Goal: Information Seeking & Learning: Learn about a topic

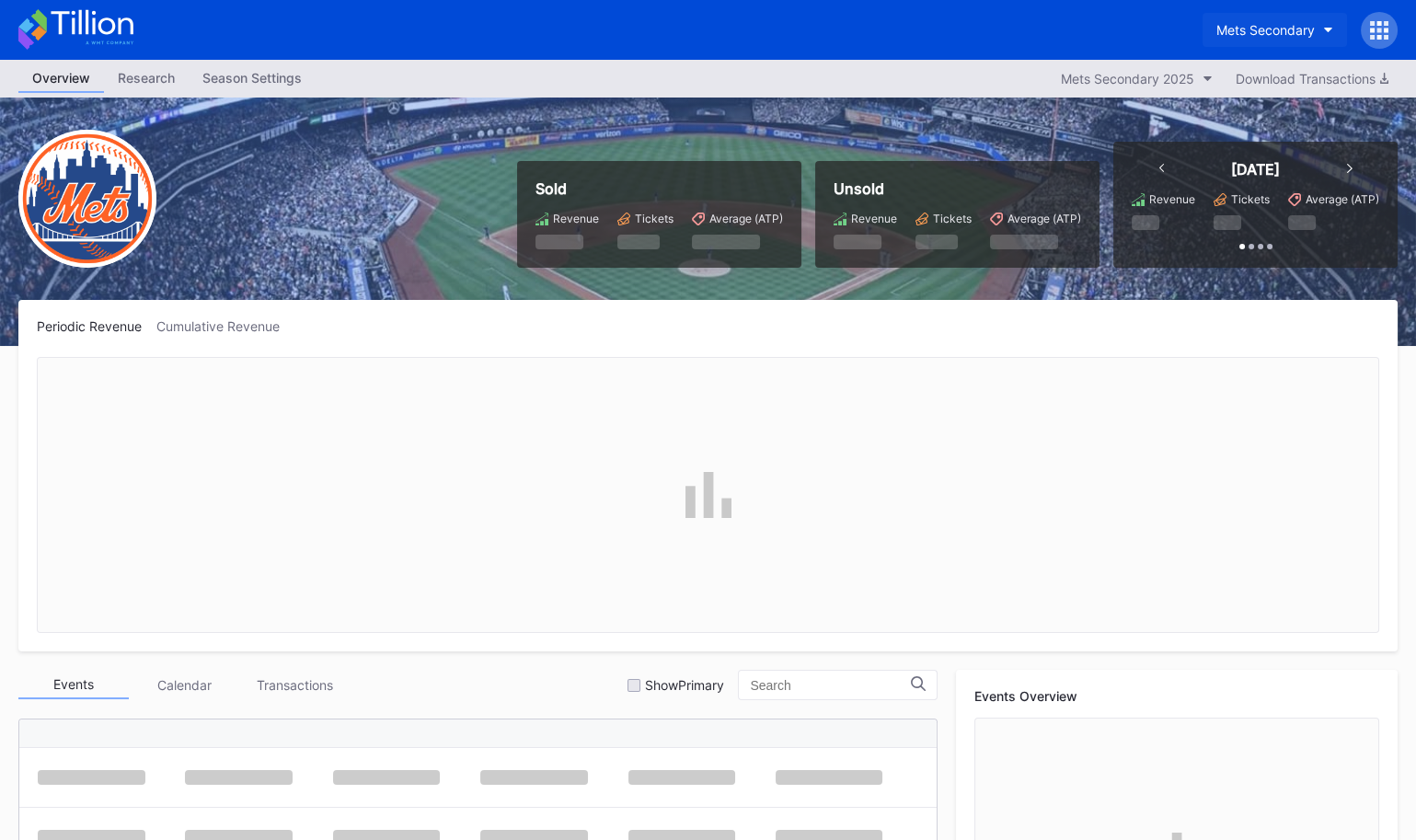
click at [1293, 26] on div "Mets Secondary" at bounding box center [1264, 30] width 98 height 16
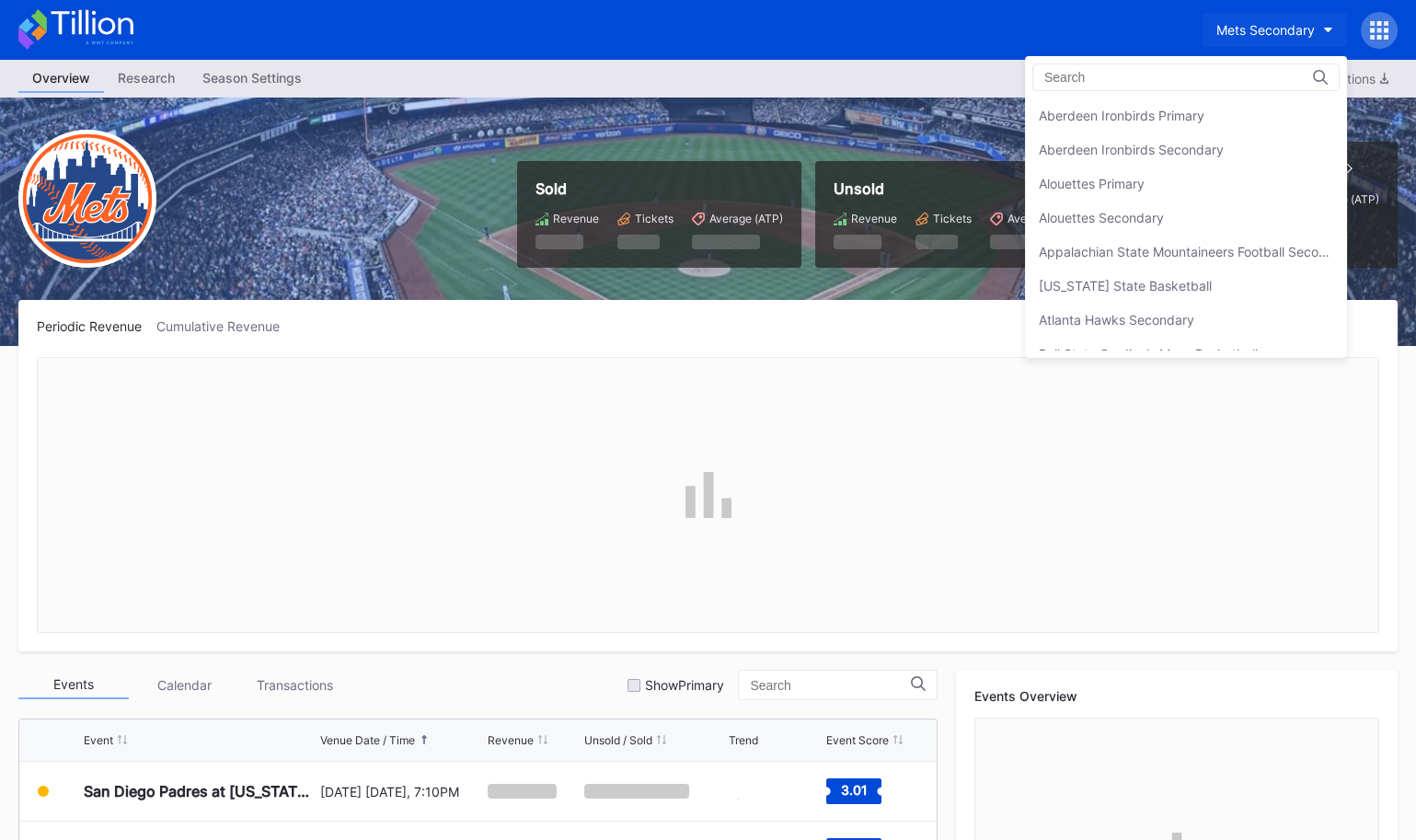
scroll to position [2867, 0]
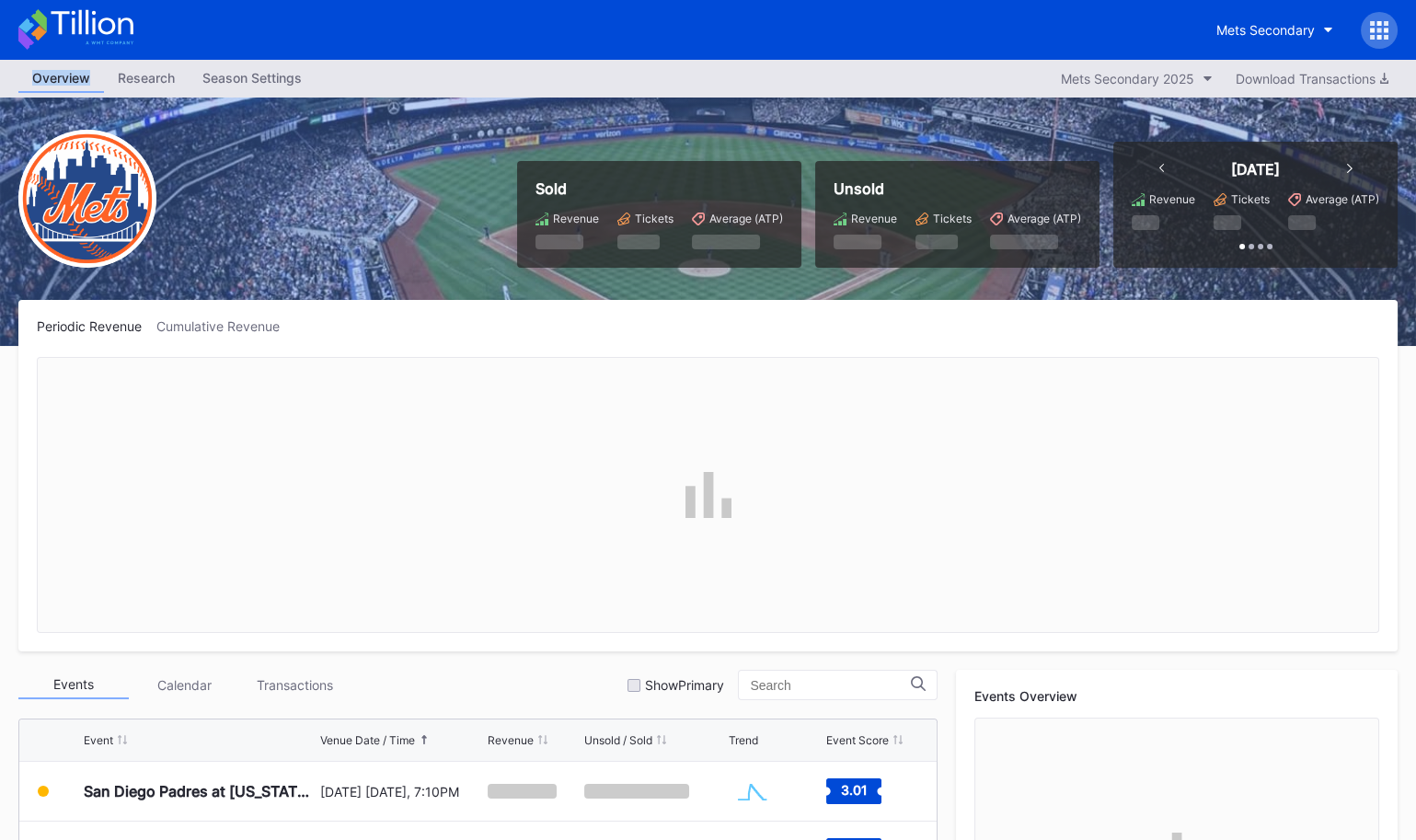
click at [1375, 26] on icon at bounding box center [1378, 30] width 18 height 18
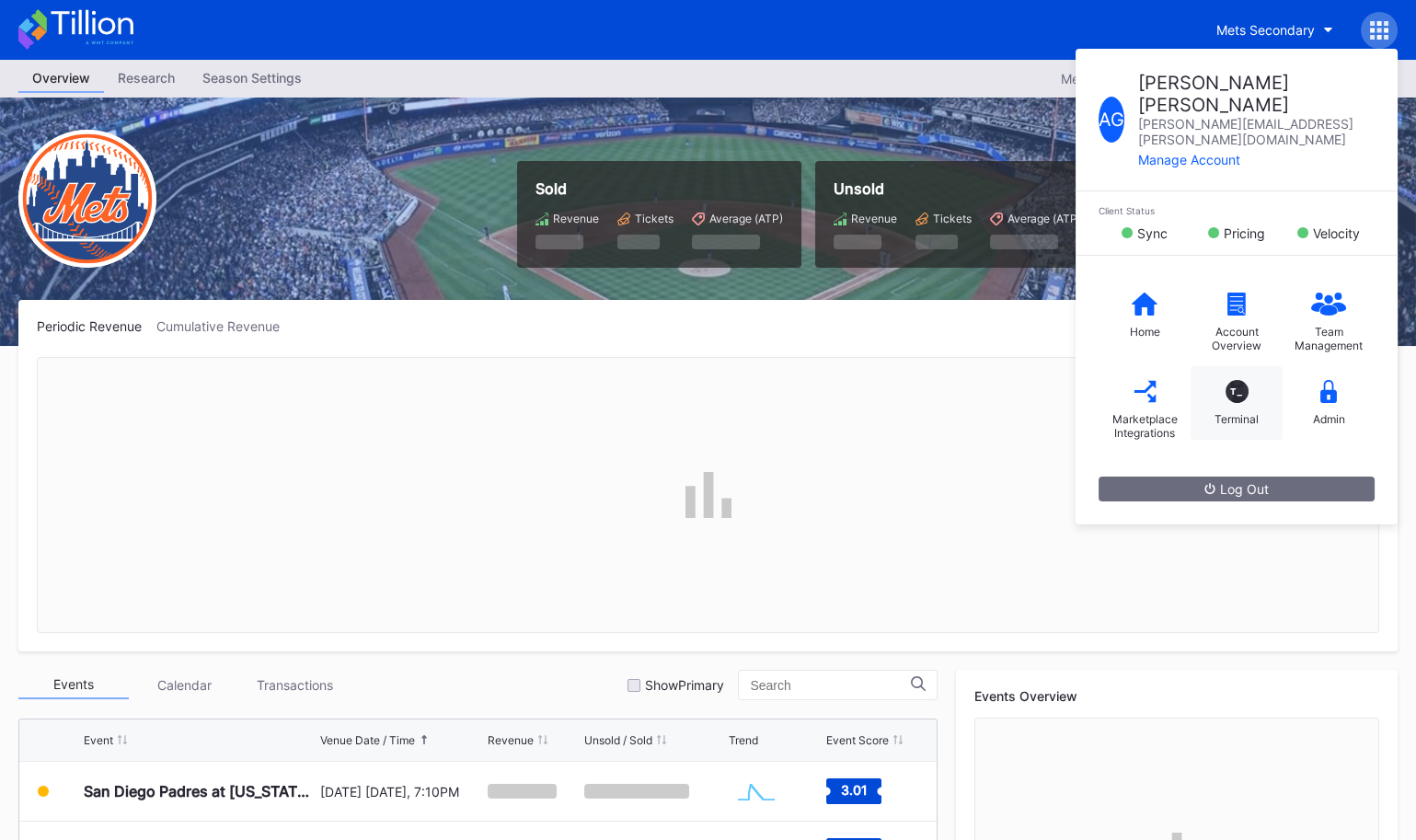
click at [1242, 366] on div "T_ Terminal" at bounding box center [1236, 403] width 92 height 74
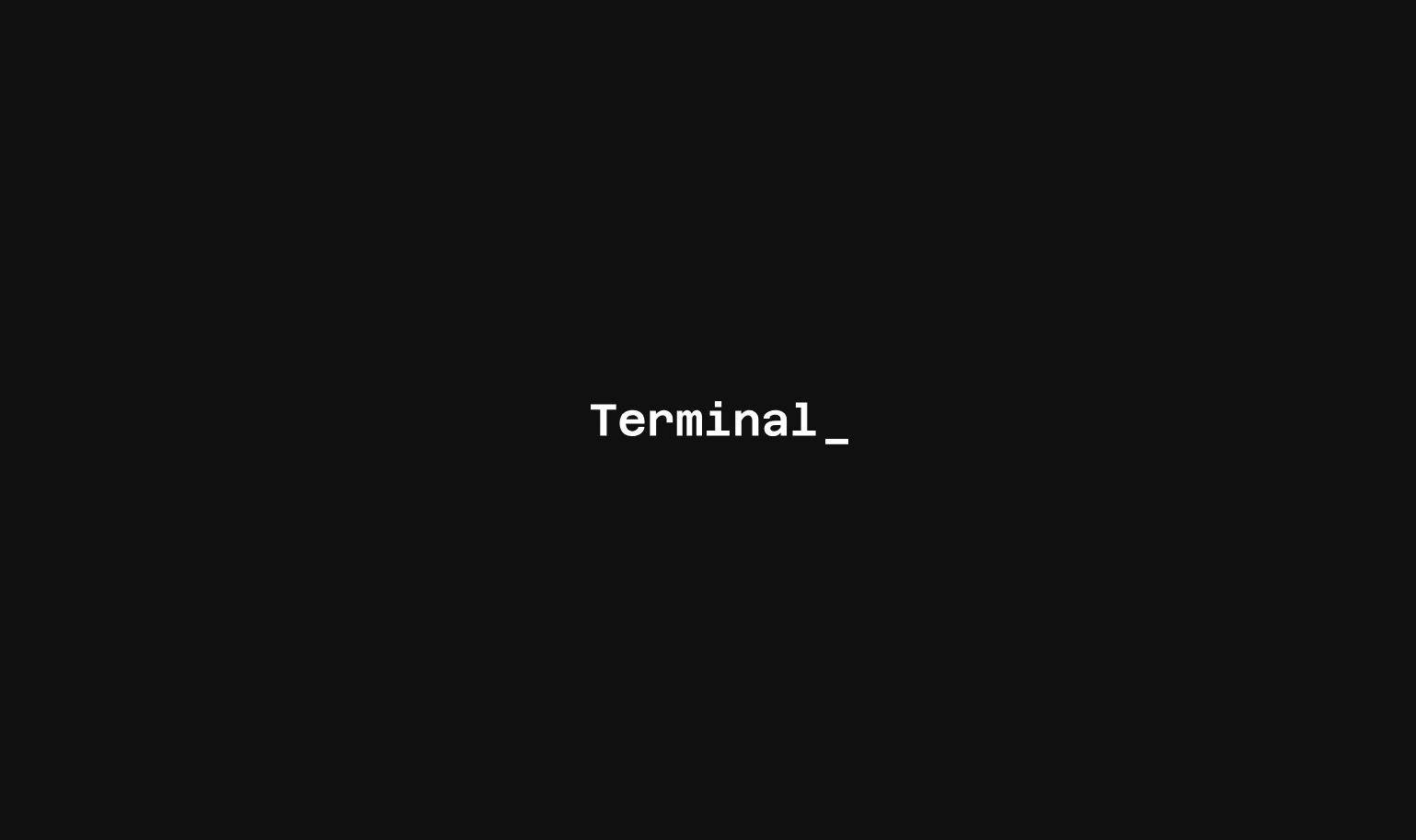
click at [792, 190] on div at bounding box center [708, 420] width 1416 height 840
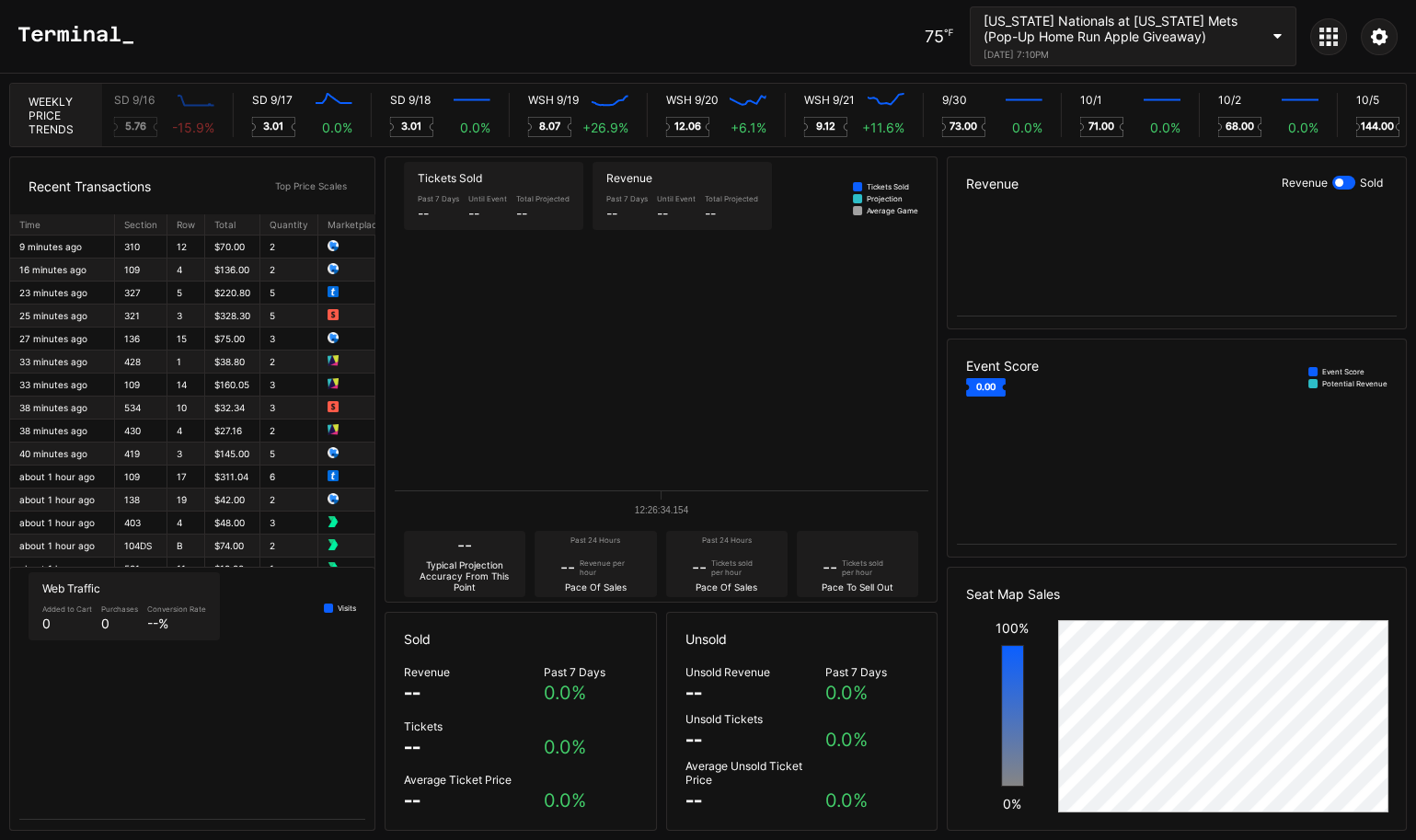
click at [845, 44] on div "75 ℉ [US_STATE] Nationals at [US_STATE] Mets (Pop-Up Home Run Apple Giveaway) […" at bounding box center [708, 37] width 1416 height 74
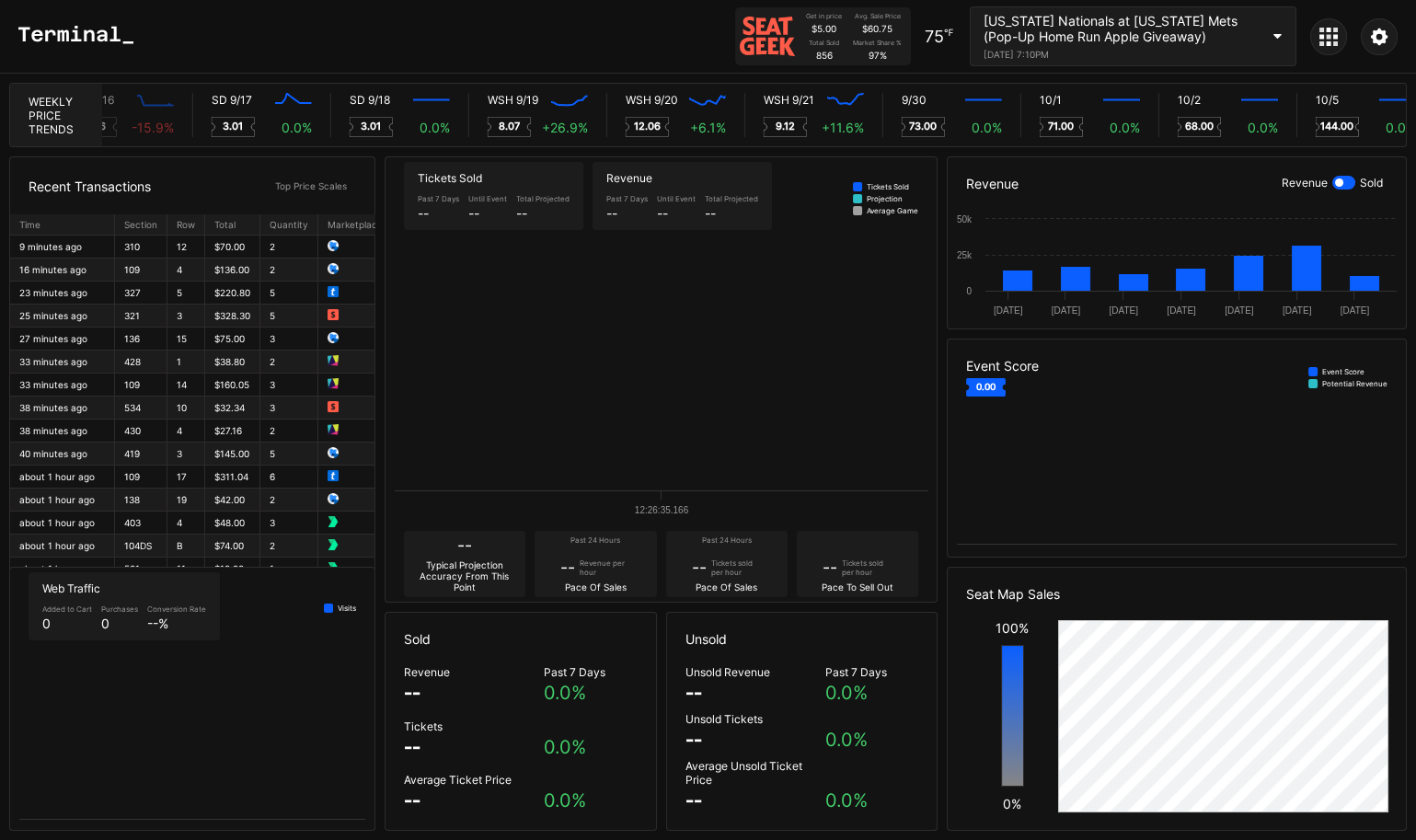
click at [817, 28] on div "$5.00" at bounding box center [824, 28] width 25 height 11
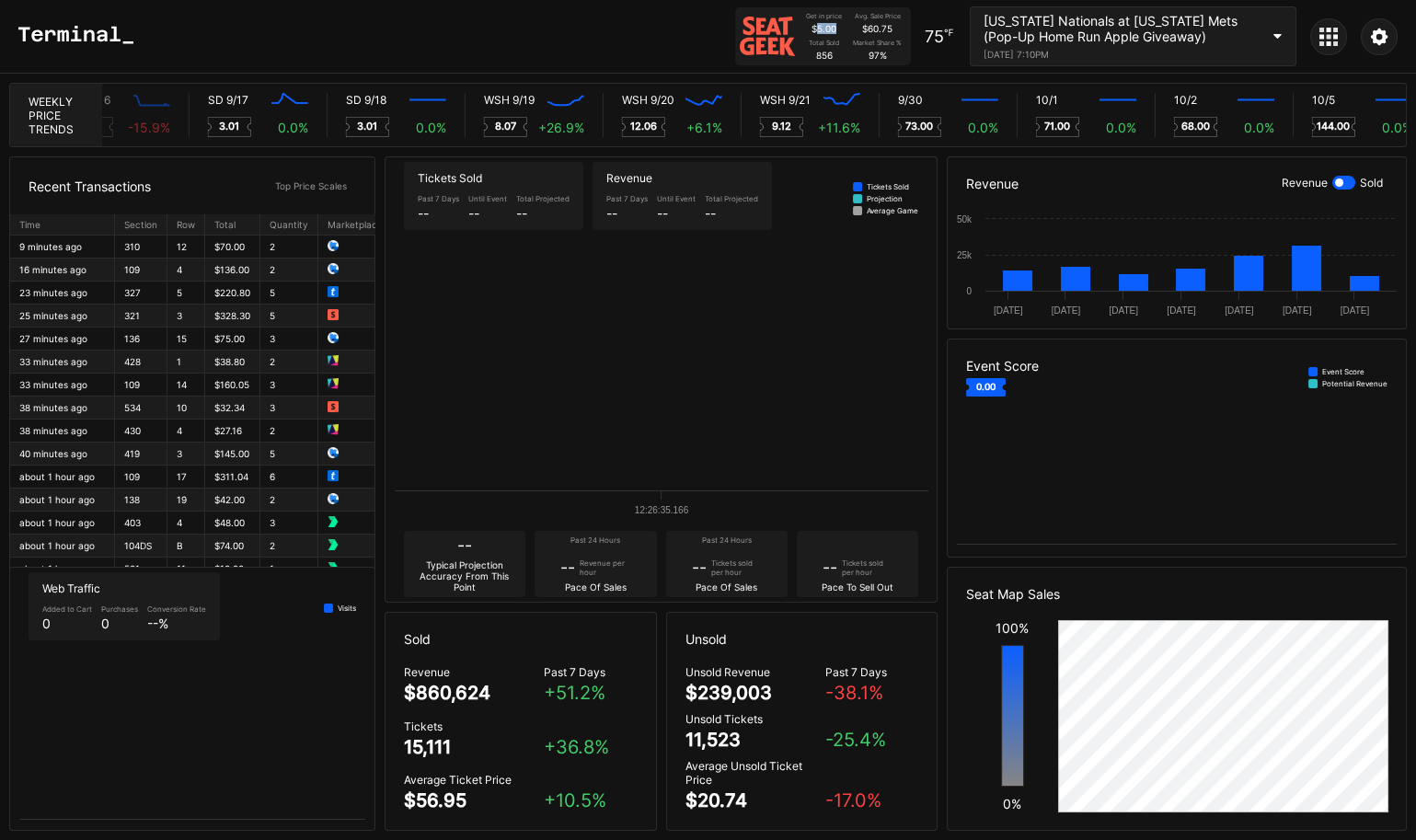
click at [817, 28] on div "$5.00" at bounding box center [824, 28] width 25 height 11
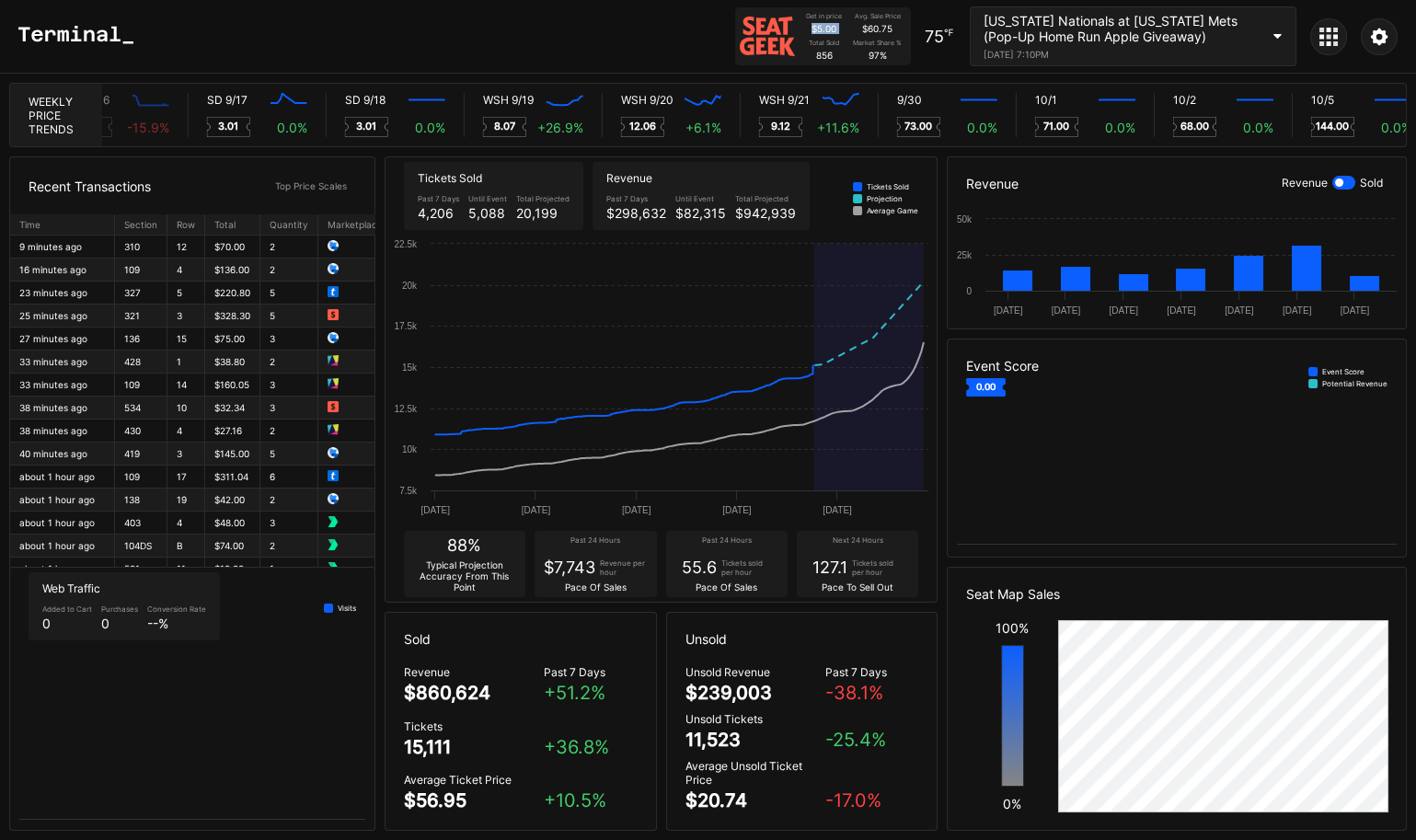
click at [817, 28] on div "$5.00" at bounding box center [824, 28] width 25 height 11
click at [886, 26] on div "$60.75" at bounding box center [876, 28] width 30 height 11
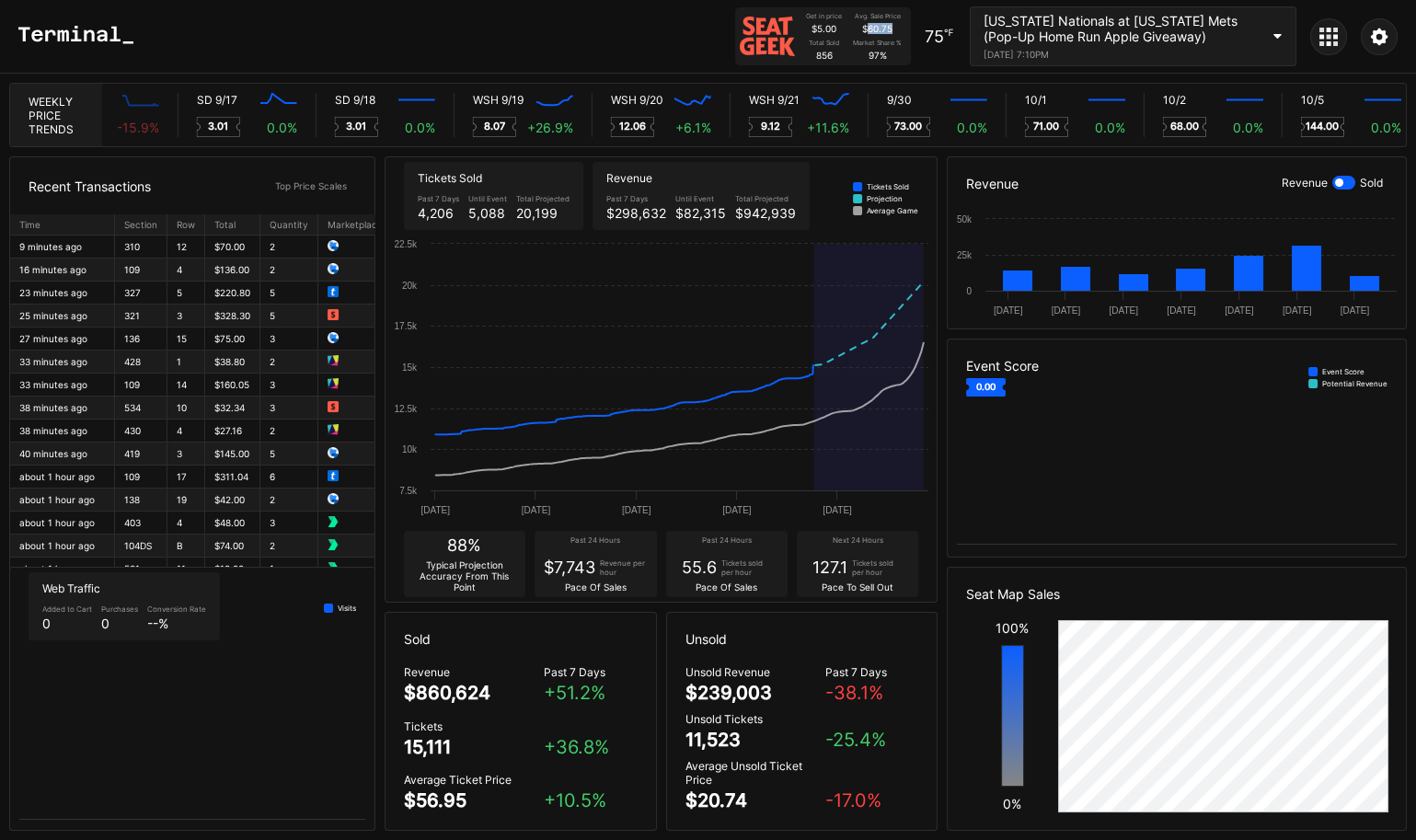
click at [886, 26] on div "$60.75" at bounding box center [876, 28] width 30 height 11
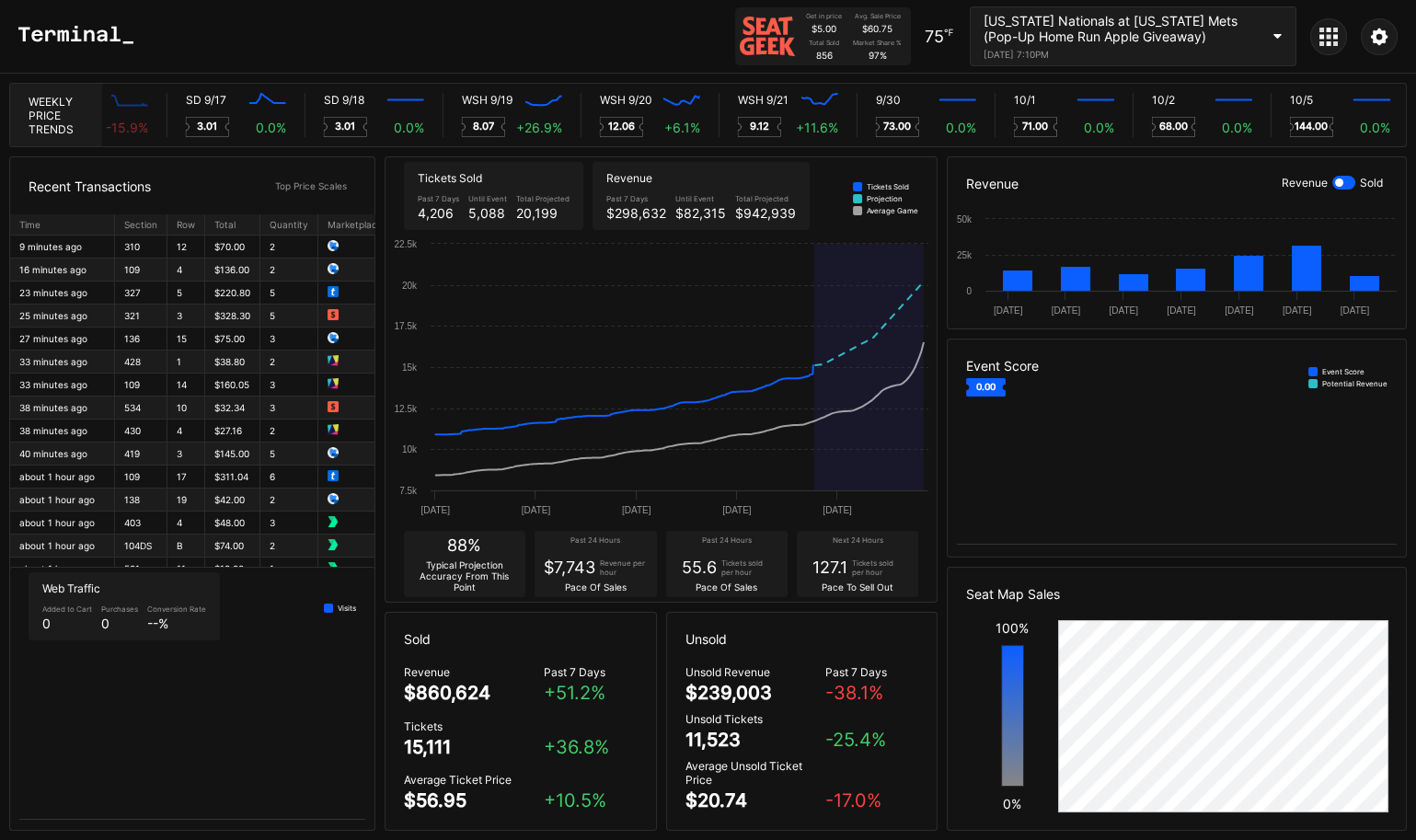
click at [886, 50] on div "97 %" at bounding box center [877, 54] width 18 height 11
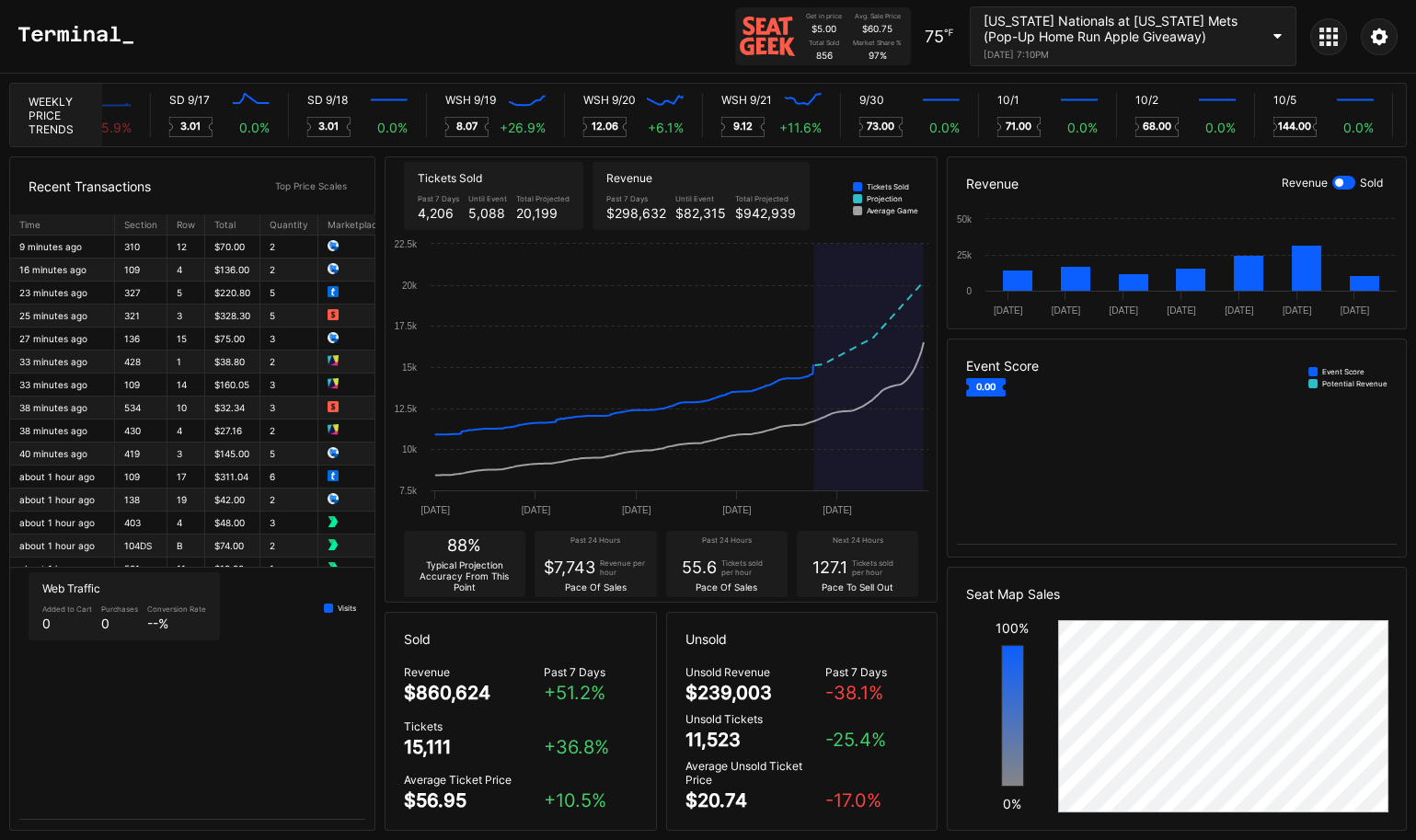
click at [845, 50] on div "Total Sold 856" at bounding box center [824, 50] width 49 height 22
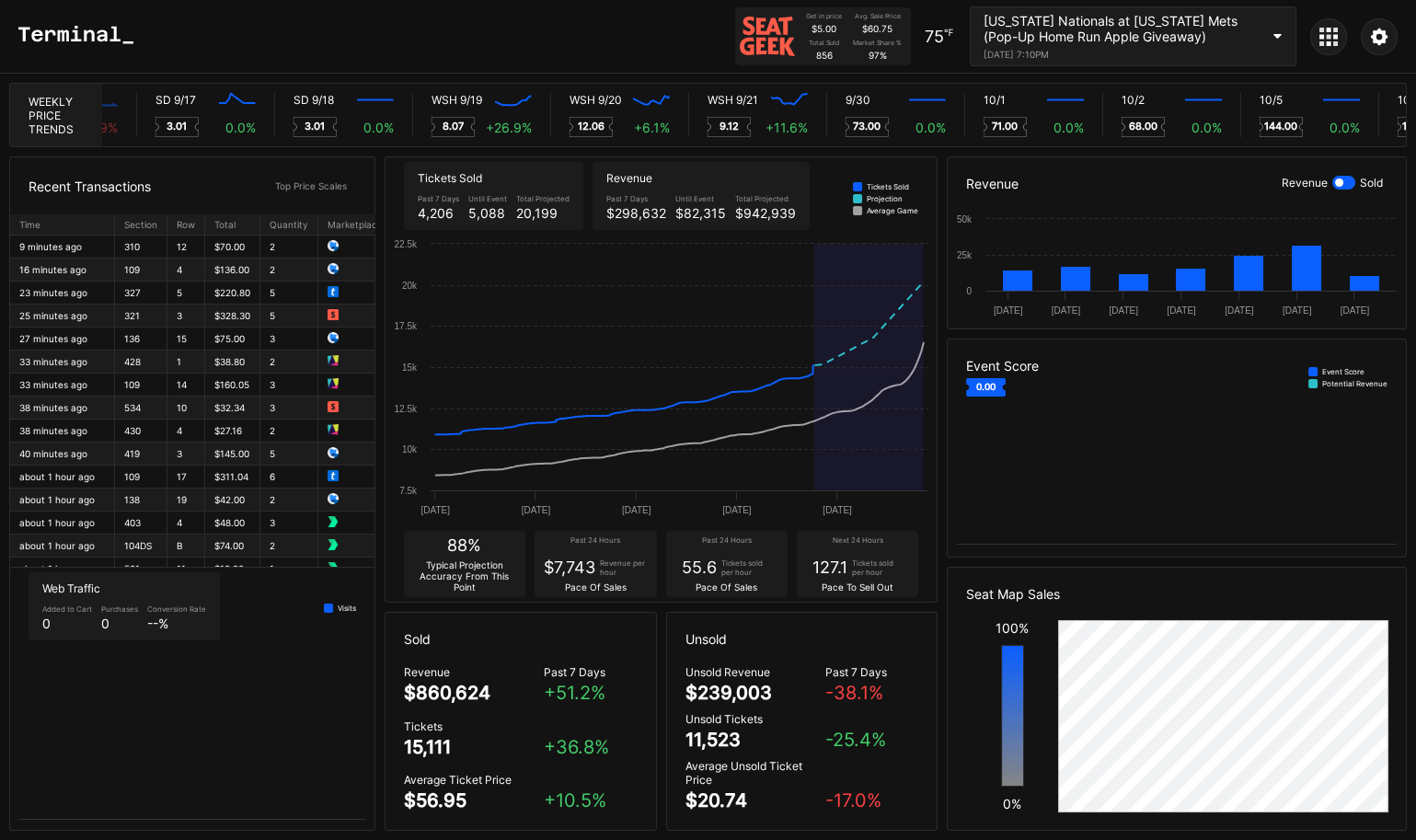
click at [819, 54] on div "856" at bounding box center [824, 54] width 17 height 11
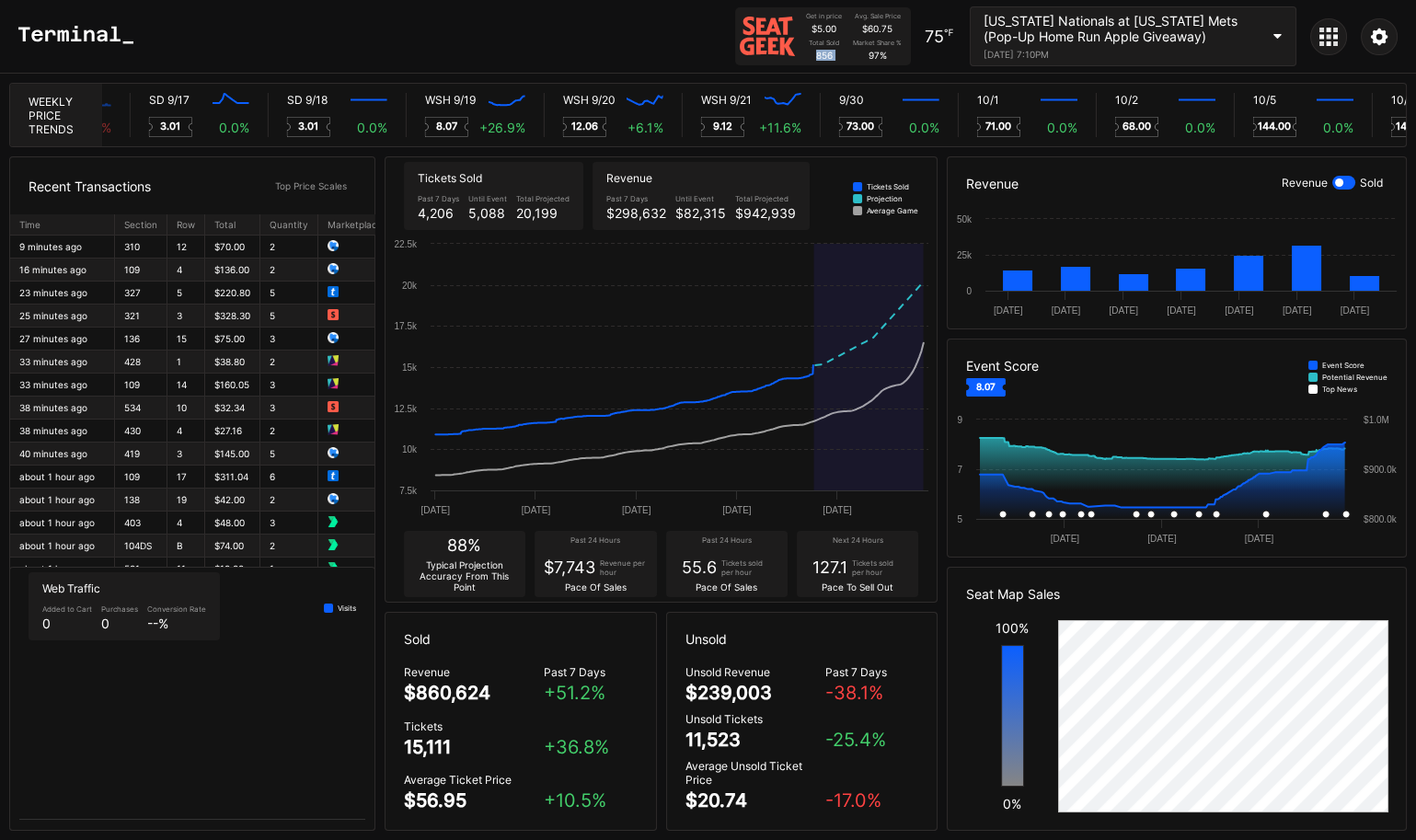
click at [819, 54] on div "856" at bounding box center [824, 54] width 17 height 11
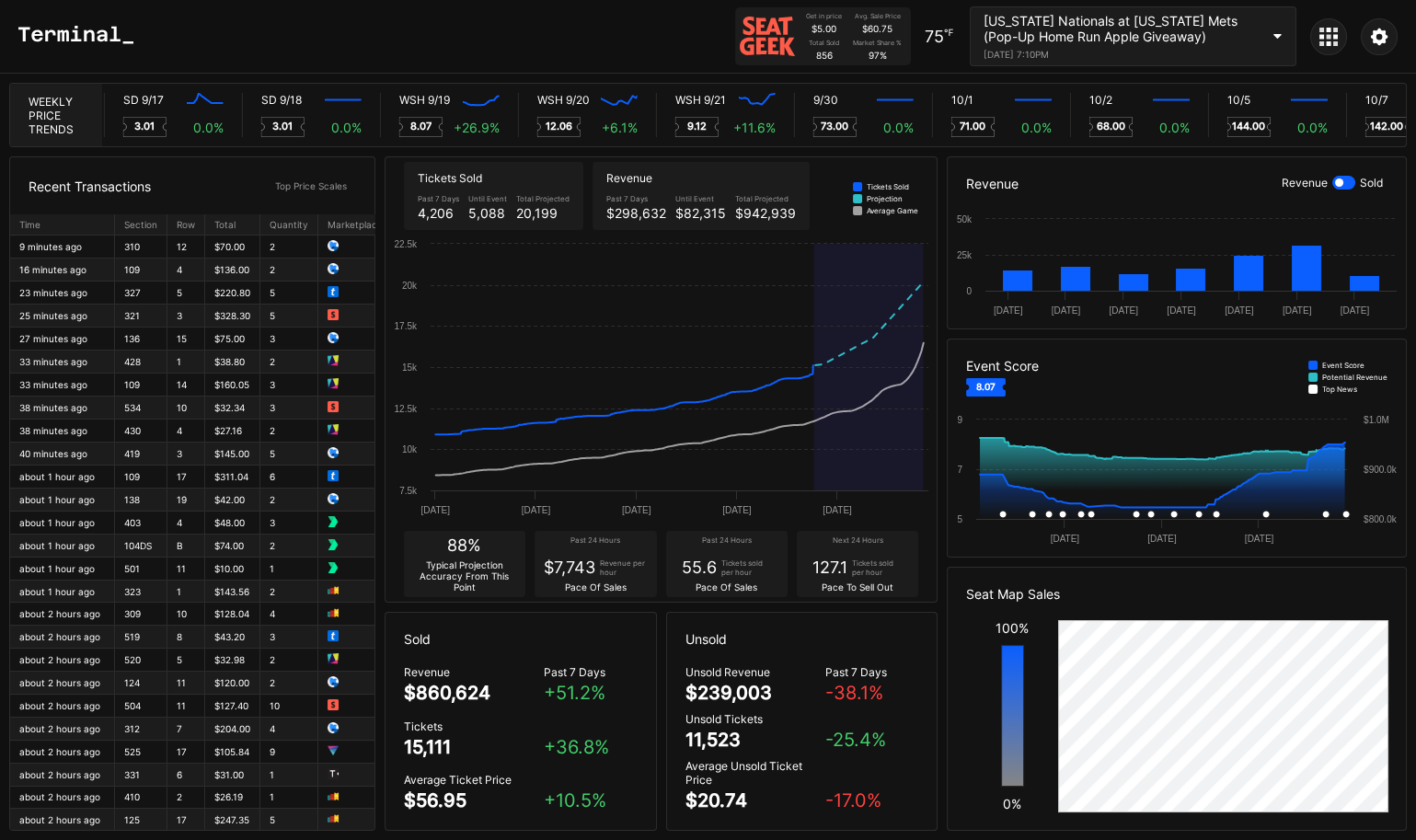
click at [883, 52] on div "97 %" at bounding box center [877, 54] width 18 height 11
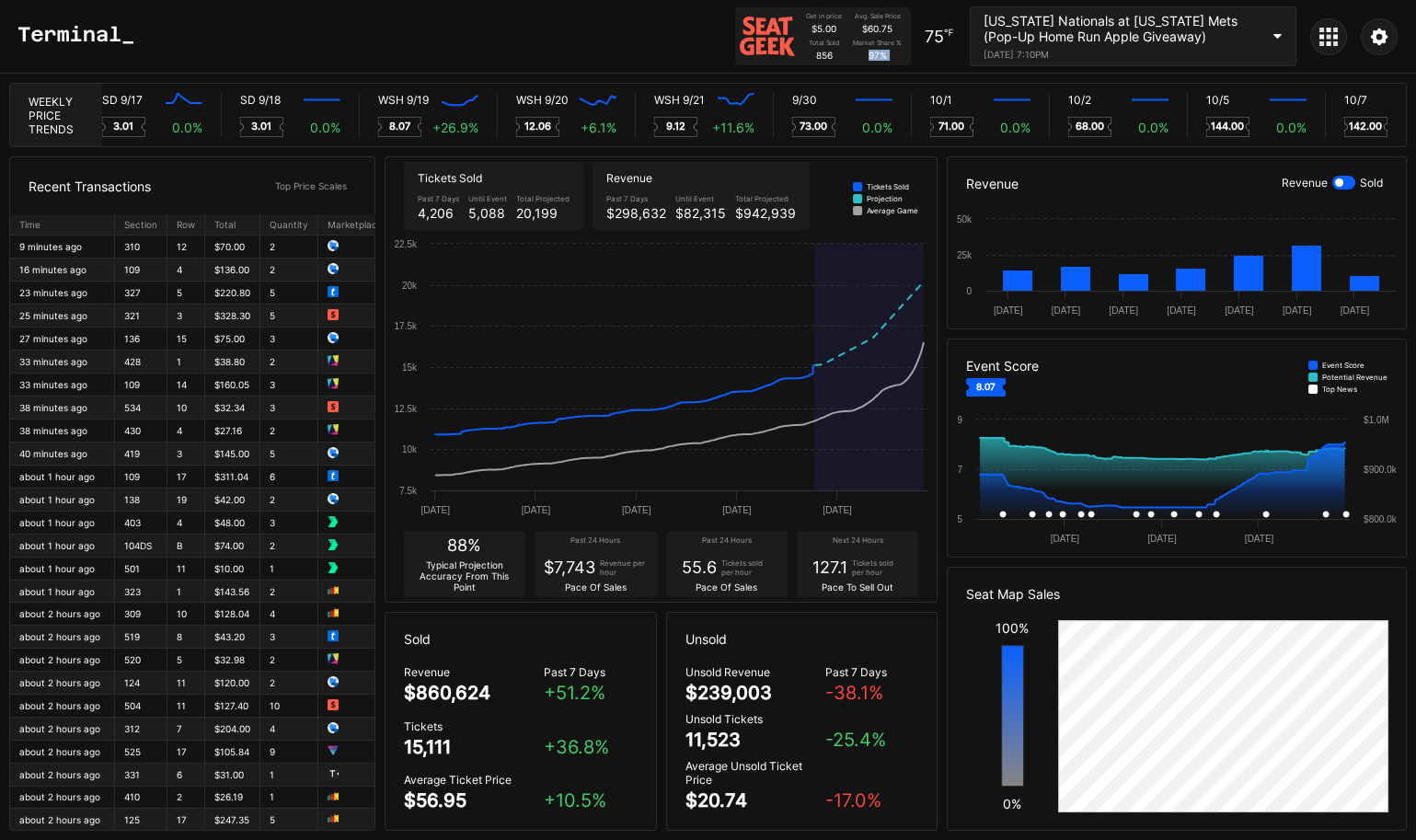
click at [889, 50] on div "Market Share % 97 %" at bounding box center [877, 50] width 49 height 22
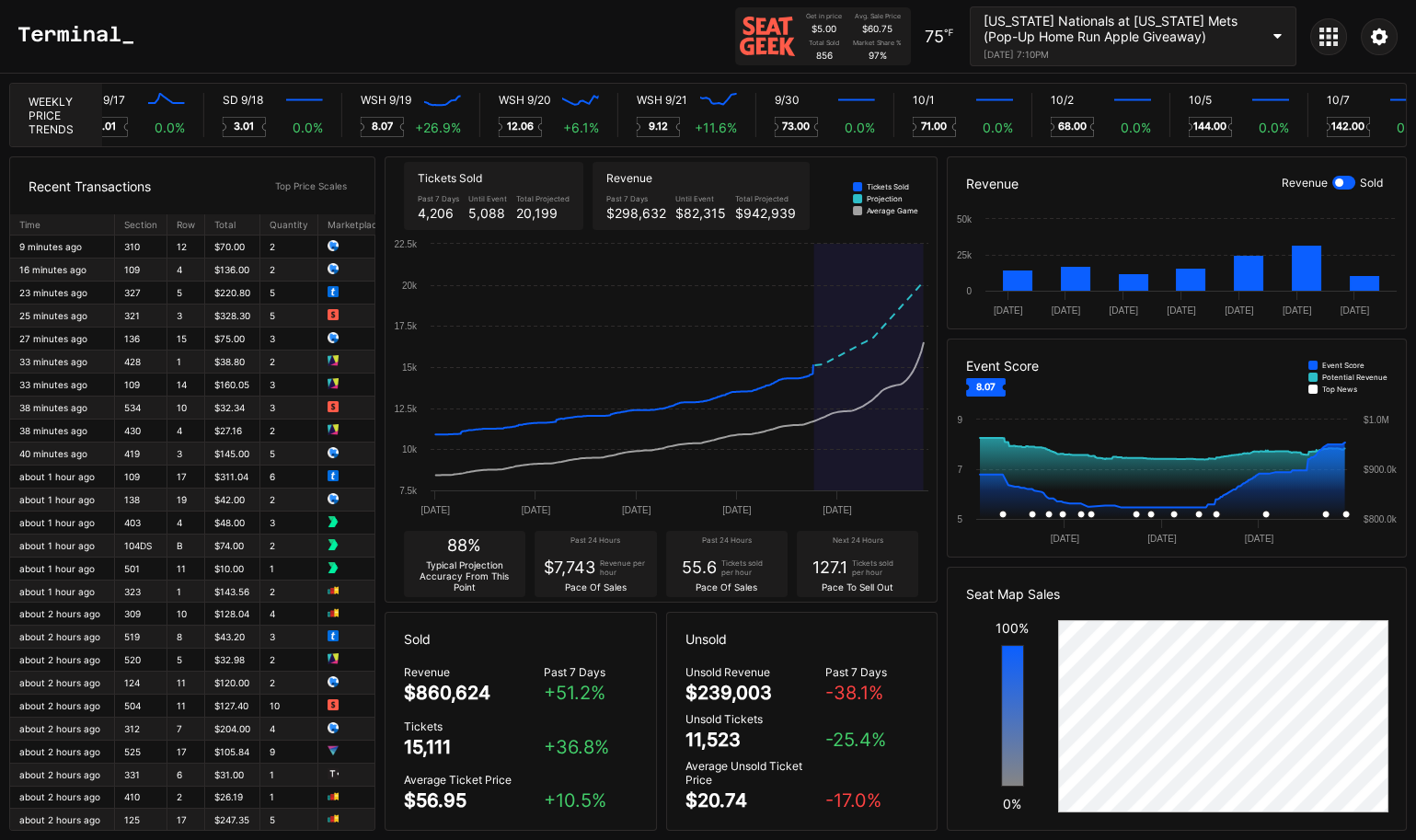
click at [878, 33] on div "$60.75" at bounding box center [876, 28] width 30 height 11
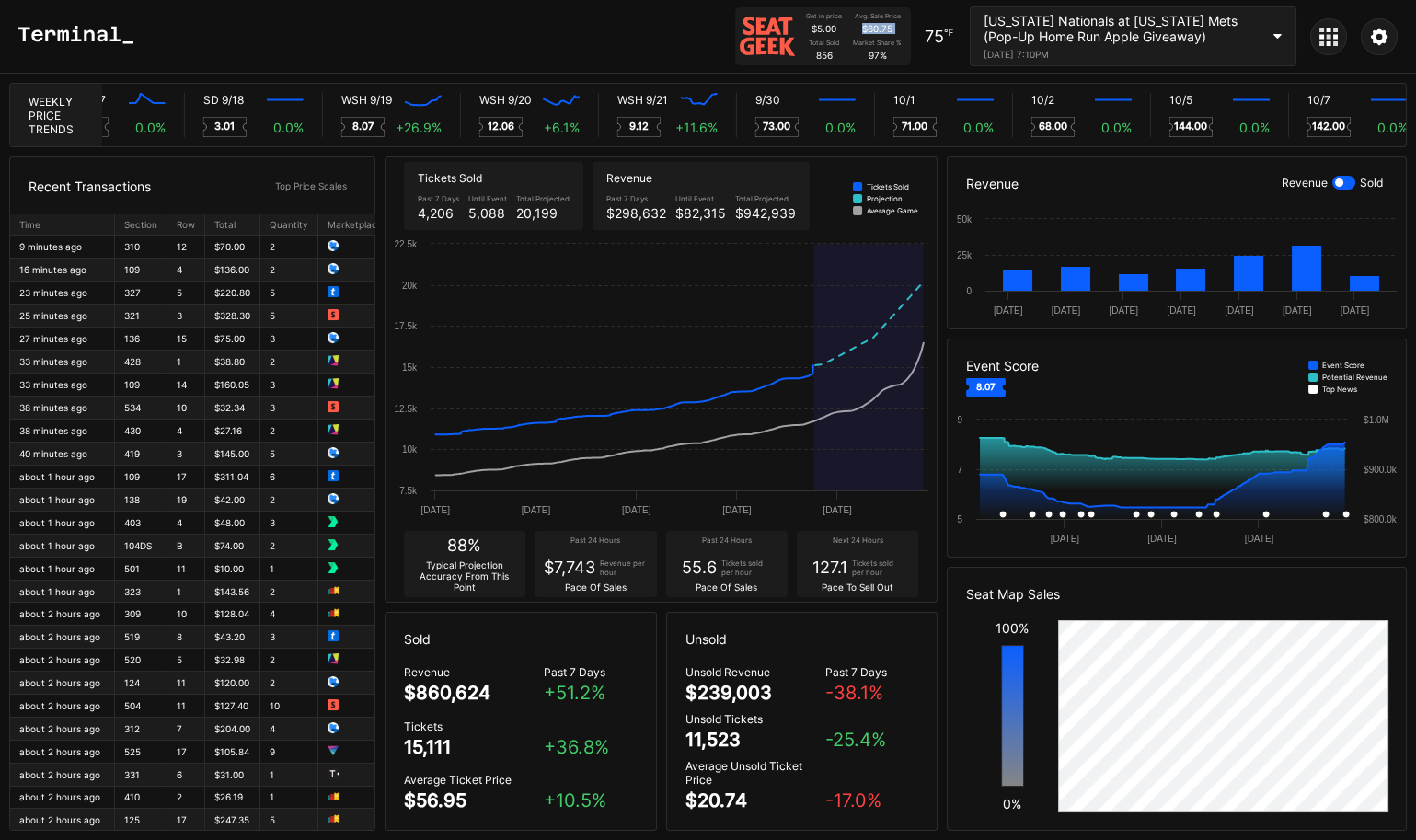
click at [787, 23] on img at bounding box center [766, 36] width 55 height 49
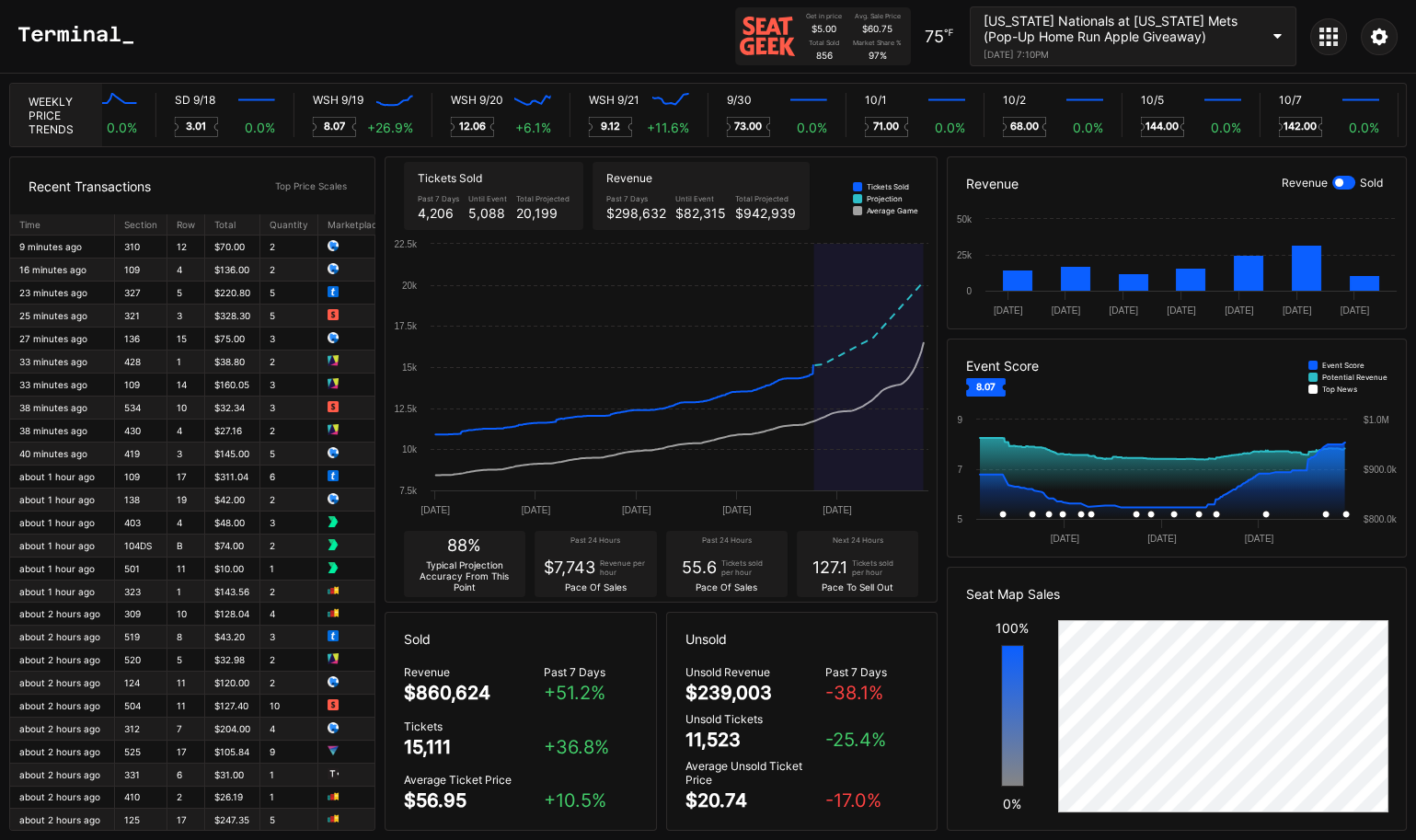
click at [1244, 26] on div "[US_STATE] Nationals at [US_STATE] Mets (Pop-Up Home Run Apple Giveaway)" at bounding box center [1121, 28] width 276 height 31
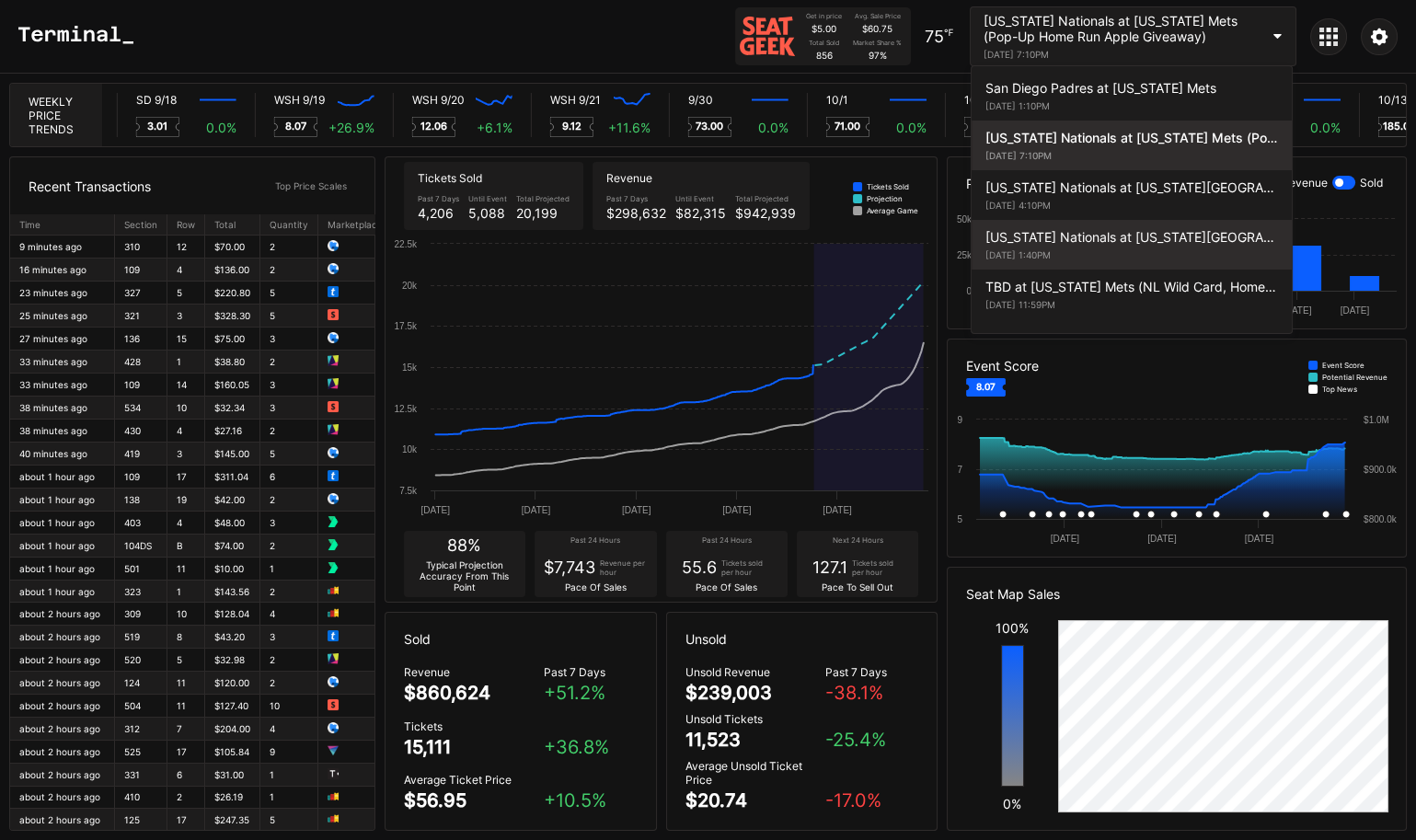
scroll to position [0, 10472]
click at [1115, 229] on div "[US_STATE] Nationals at [US_STATE][GEOGRAPHIC_DATA]" at bounding box center [1130, 237] width 292 height 16
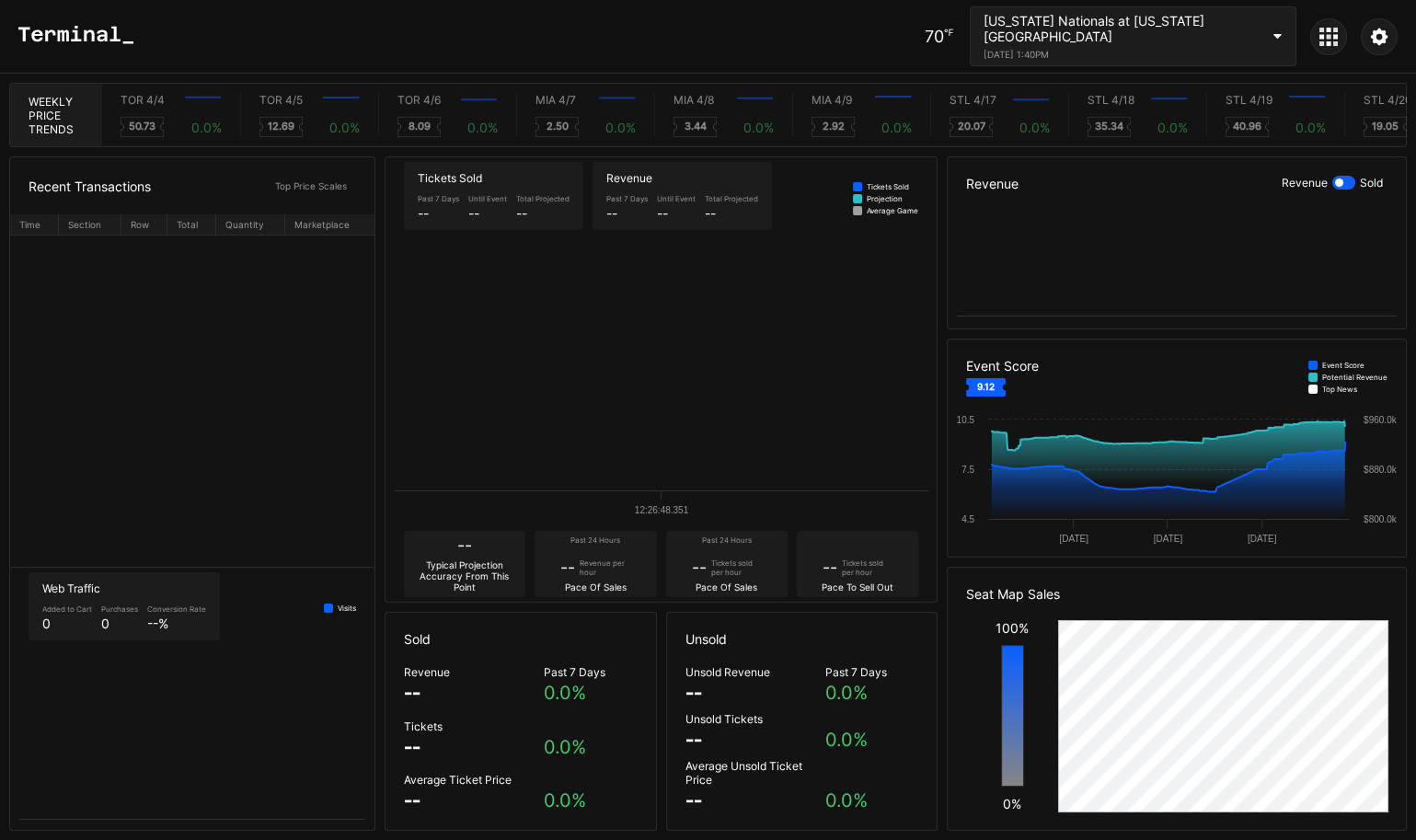
click at [1115, 184] on div at bounding box center [708, 420] width 1416 height 840
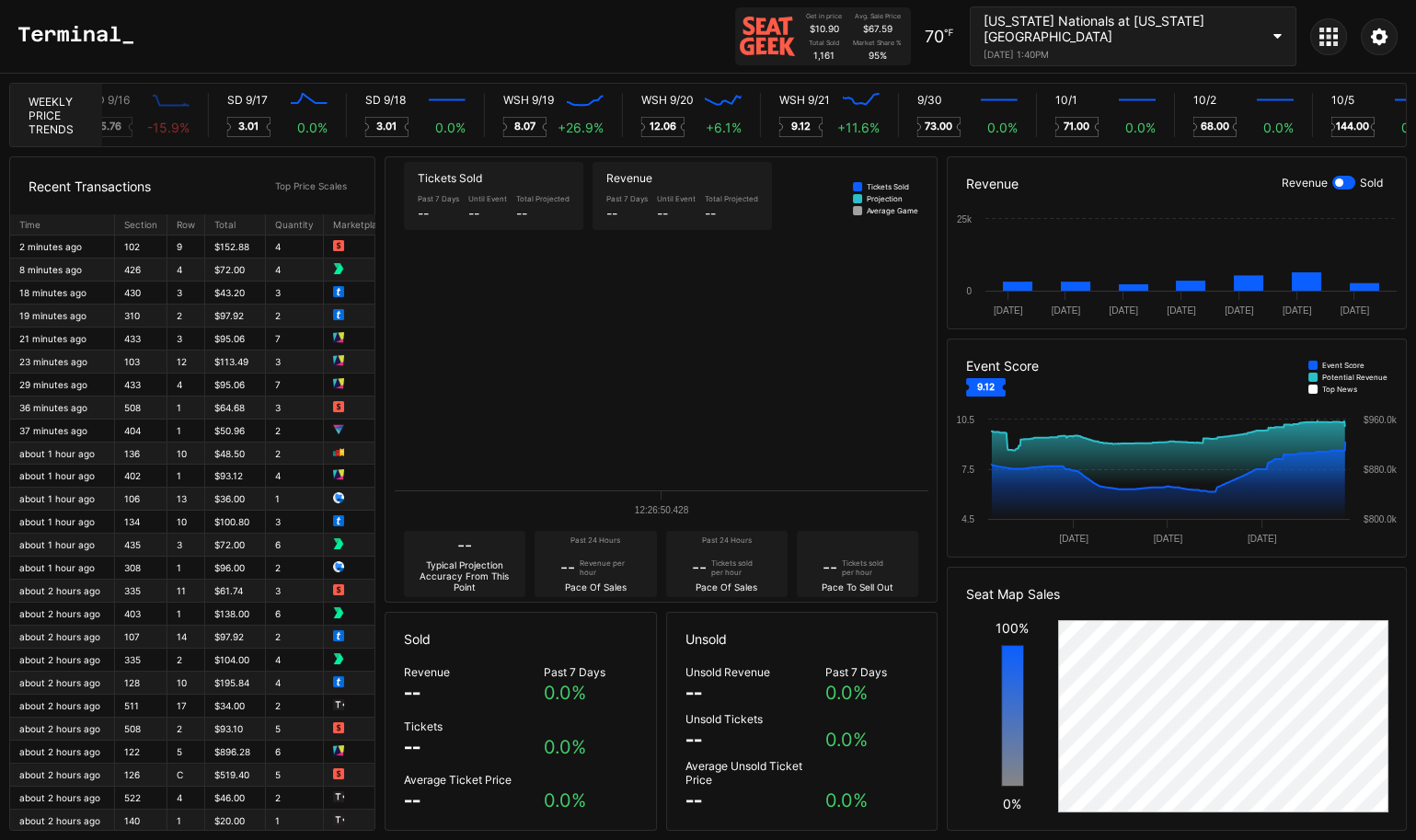
click at [911, 61] on div "Get in price $10.90 Avg. Sale Price $67.59 Total Sold 1,161 Market Share % 95 %" at bounding box center [823, 37] width 176 height 58
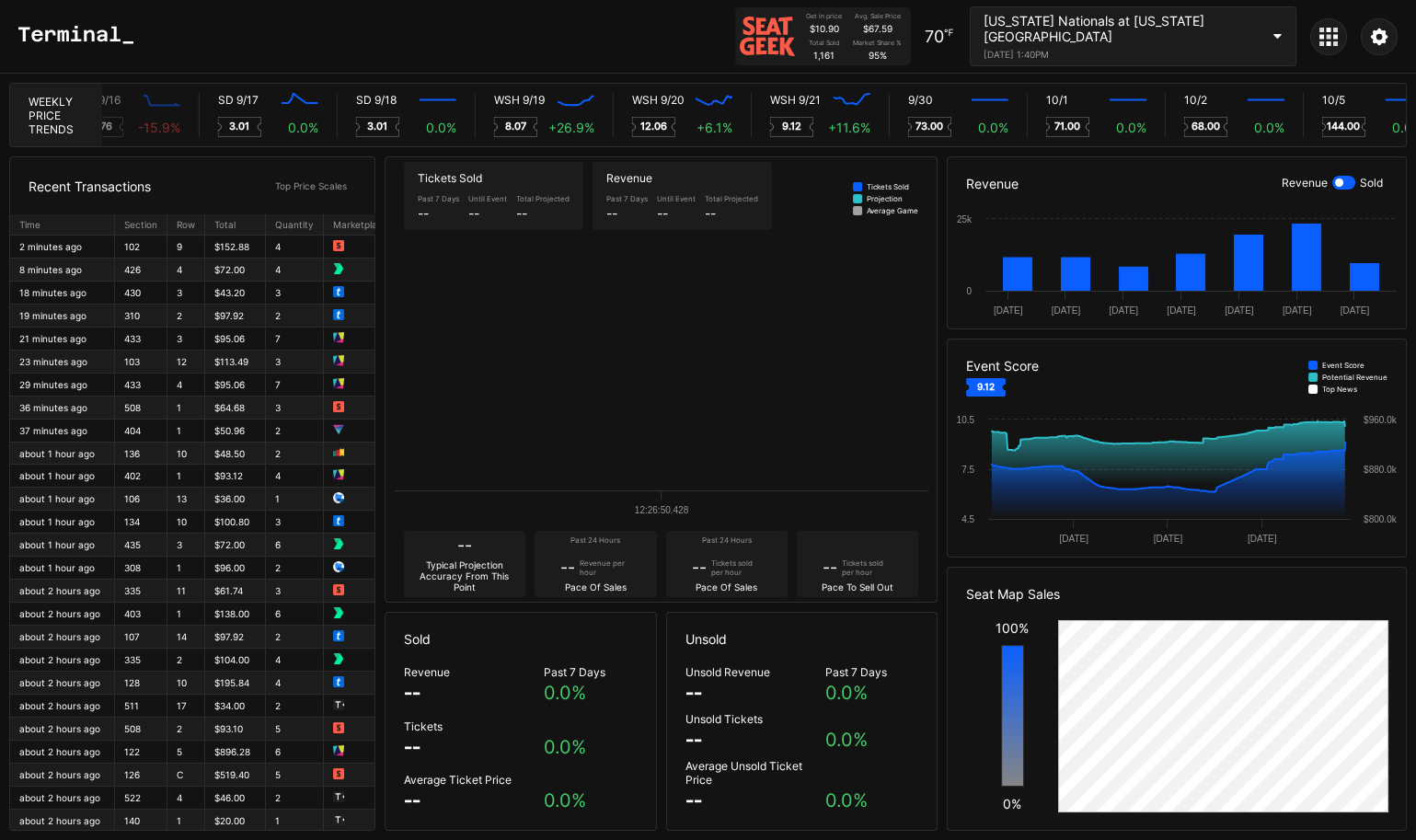
click at [901, 58] on div "Market Share % 95 %" at bounding box center [877, 50] width 49 height 22
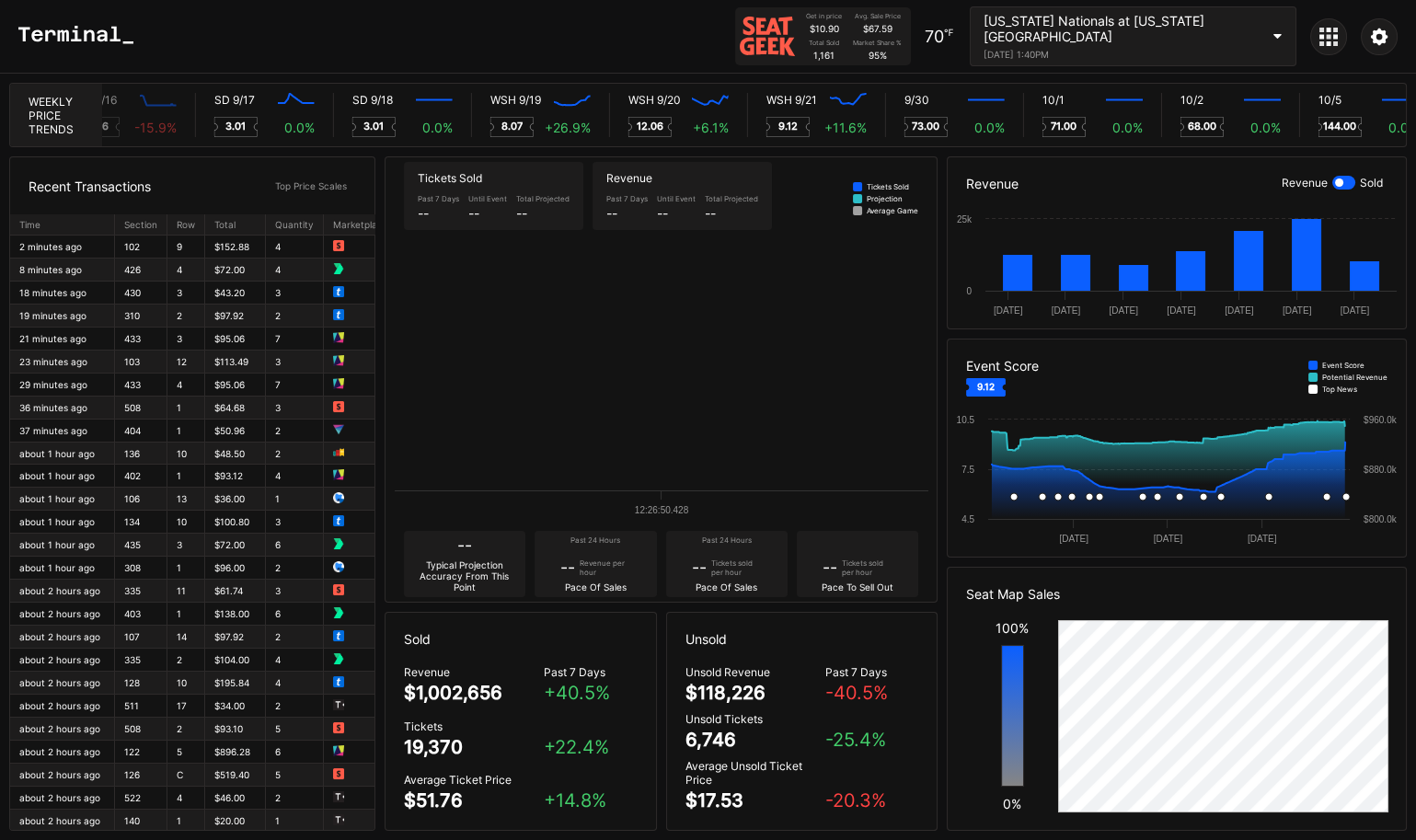
click at [901, 58] on div "Market Share % 95 %" at bounding box center [877, 50] width 49 height 22
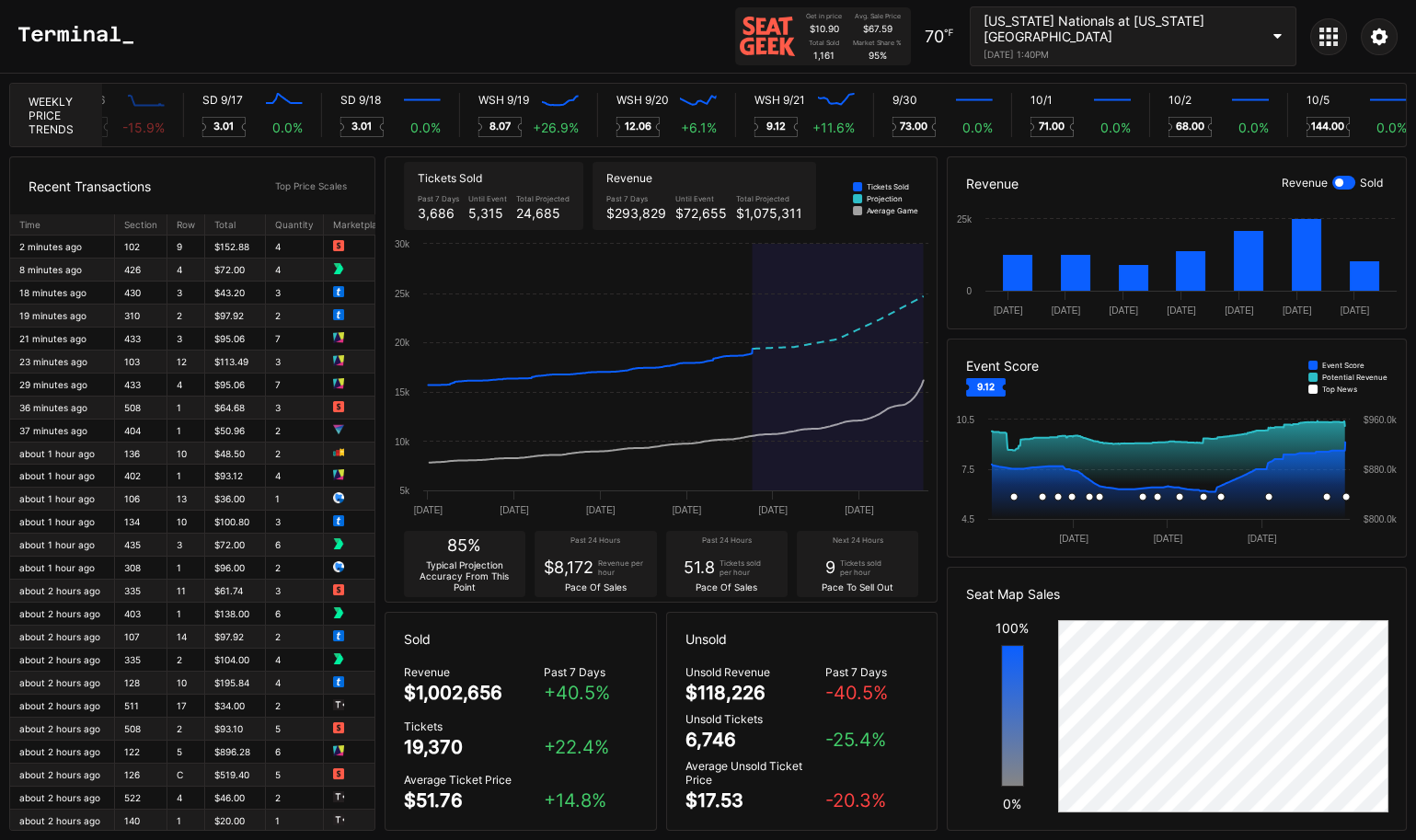
click at [1096, 21] on div "[US_STATE] Nationals at [US_STATE][GEOGRAPHIC_DATA]" at bounding box center [1121, 28] width 276 height 31
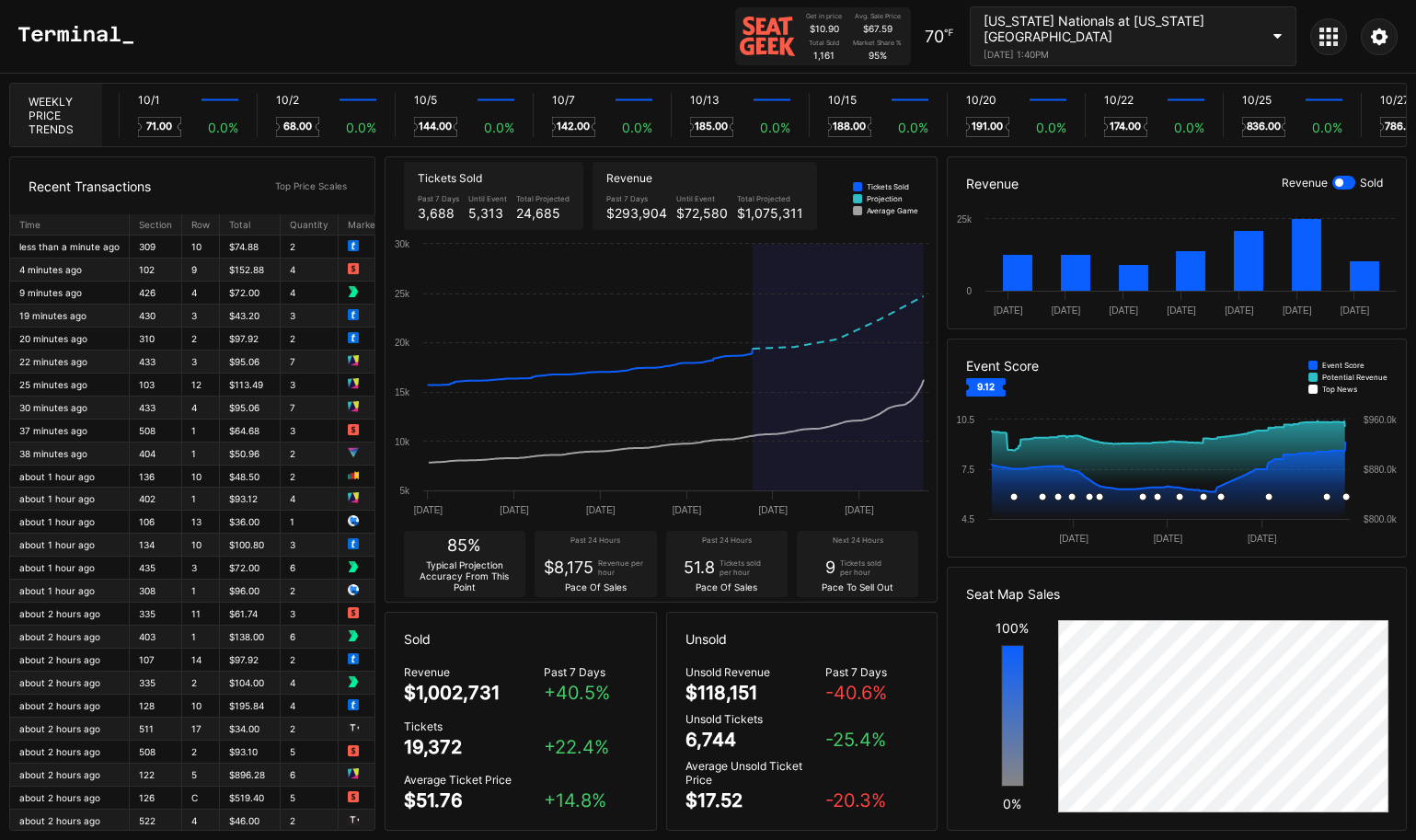
scroll to position [0, 11161]
